Goal: Transaction & Acquisition: Purchase product/service

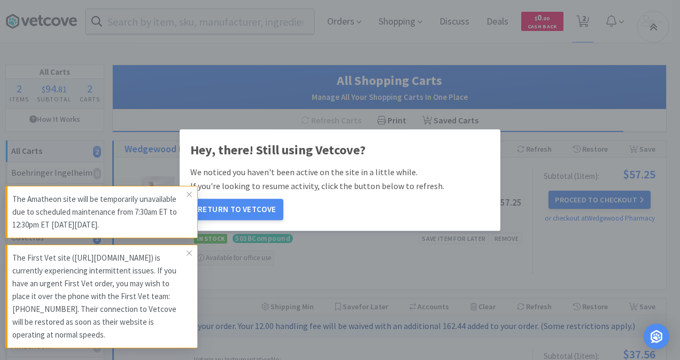
select select "1"
select select "3"
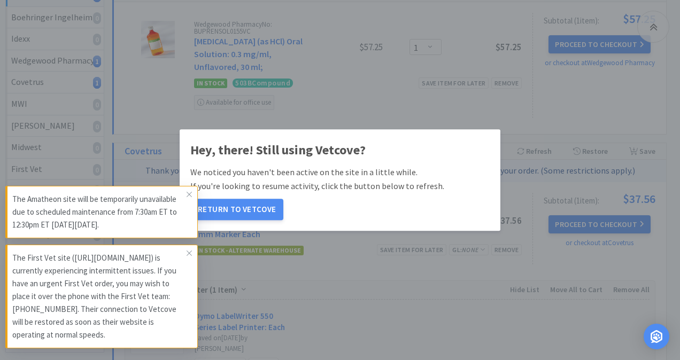
scroll to position [156, 0]
click at [191, 190] on icon at bounding box center [189, 194] width 6 height 9
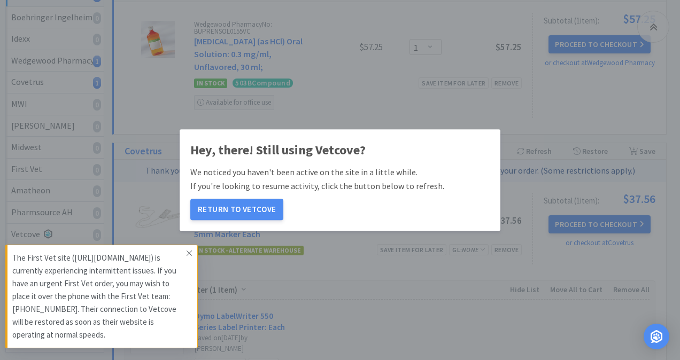
click at [190, 251] on icon at bounding box center [189, 253] width 5 height 5
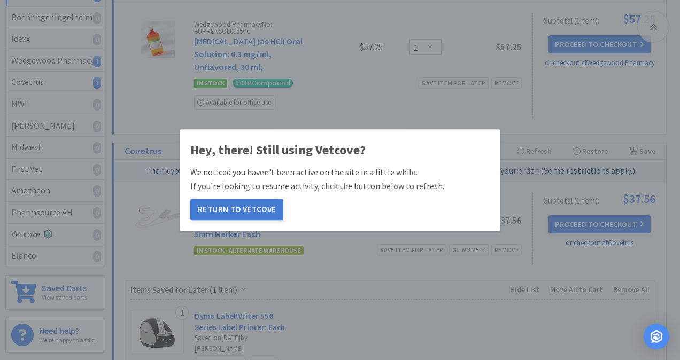
click at [243, 214] on button "Return to Vetcove" at bounding box center [236, 209] width 93 height 21
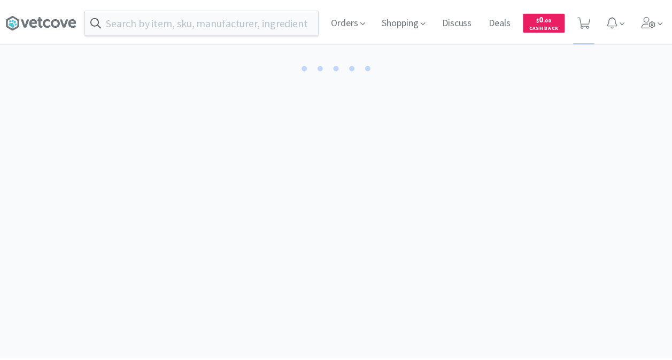
scroll to position [156, 0]
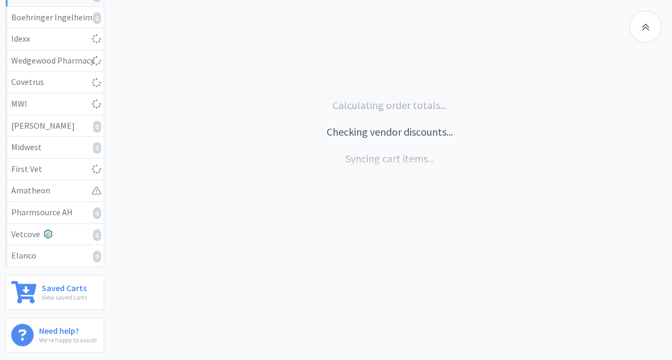
select select "3"
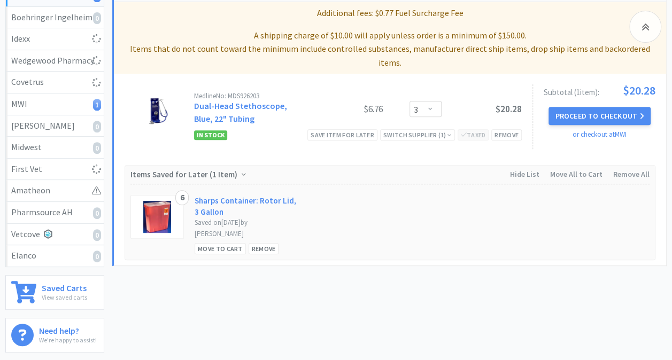
select select "3"
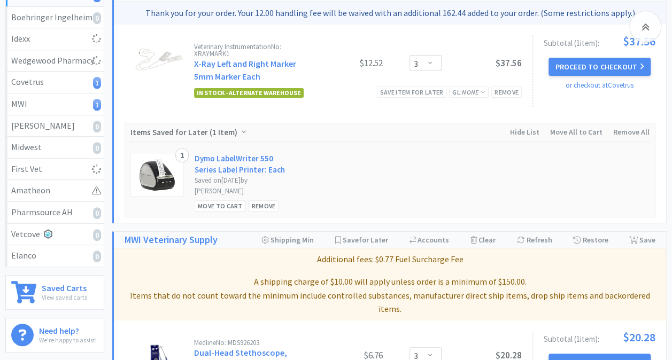
select select "1"
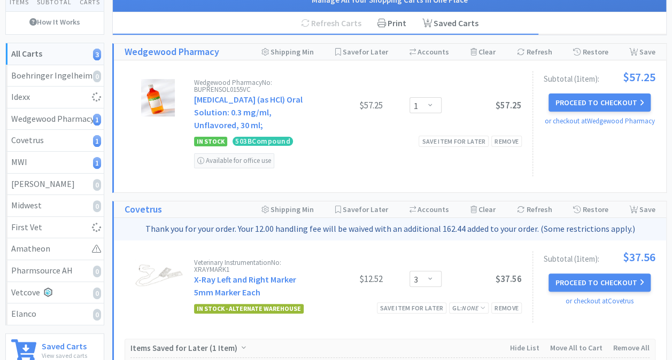
scroll to position [0, 0]
